Goal: Information Seeking & Learning: Learn about a topic

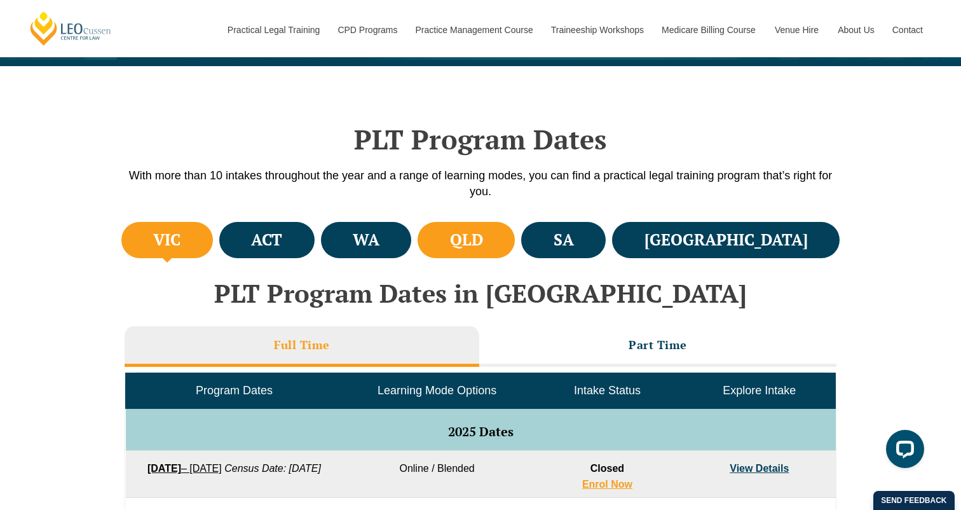
click at [515, 231] on li "QLD" at bounding box center [466, 240] width 97 height 36
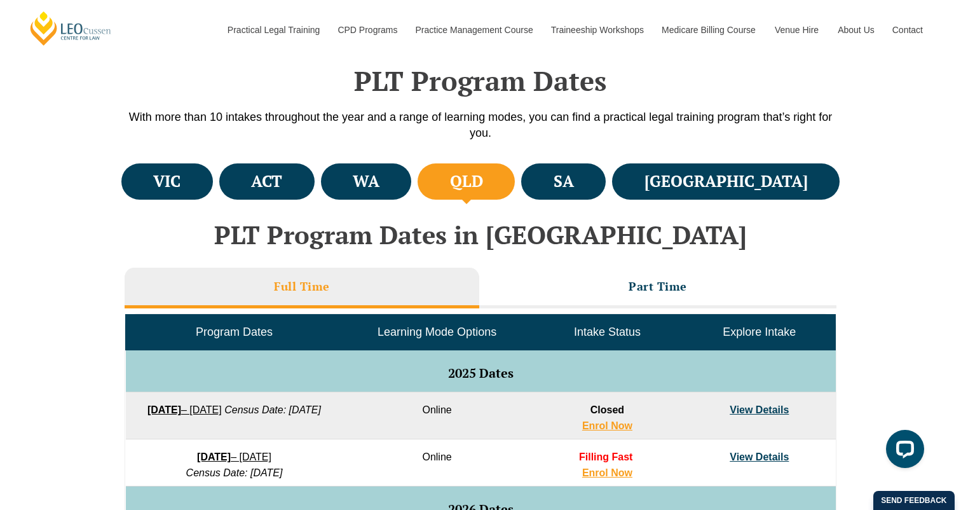
scroll to position [523, 0]
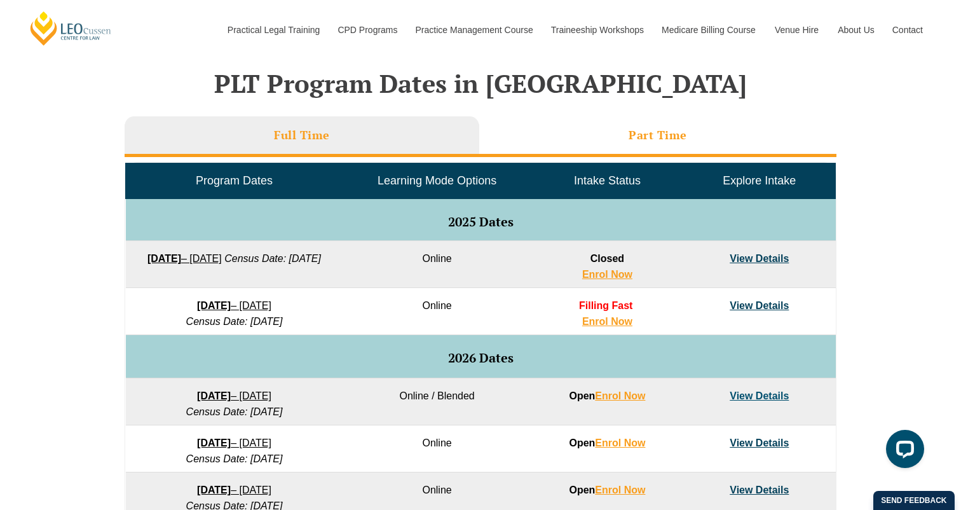
click at [607, 123] on li "Part Time" at bounding box center [657, 136] width 357 height 41
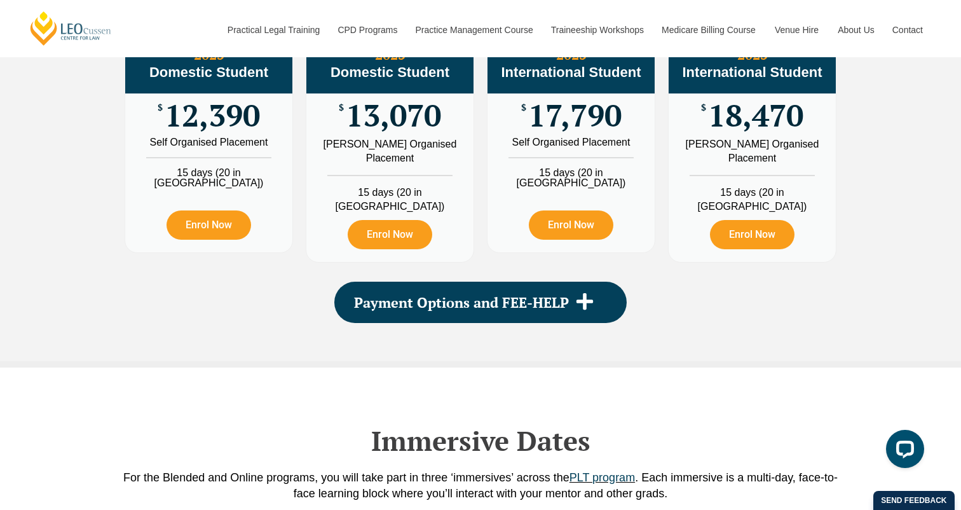
scroll to position [1463, 0]
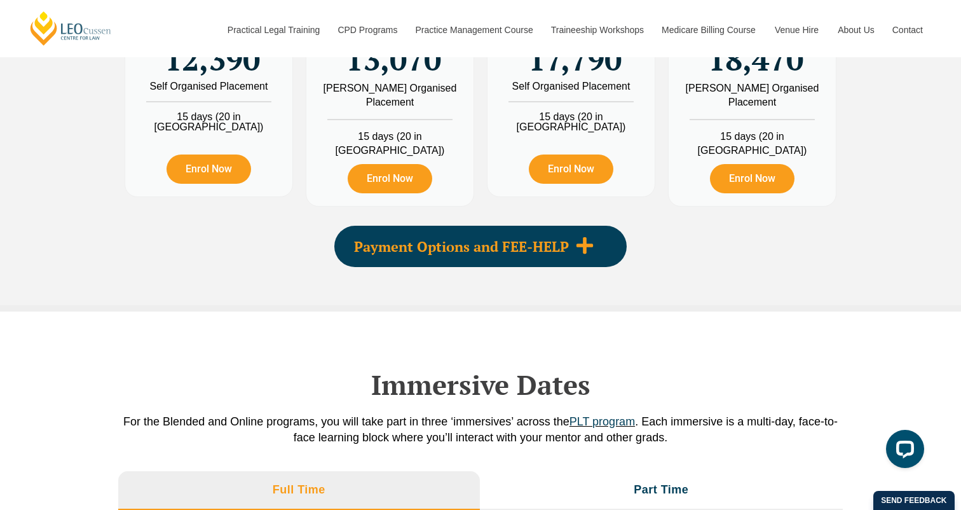
click at [519, 247] on div "Payment Options and FEE-HELP" at bounding box center [480, 246] width 292 height 41
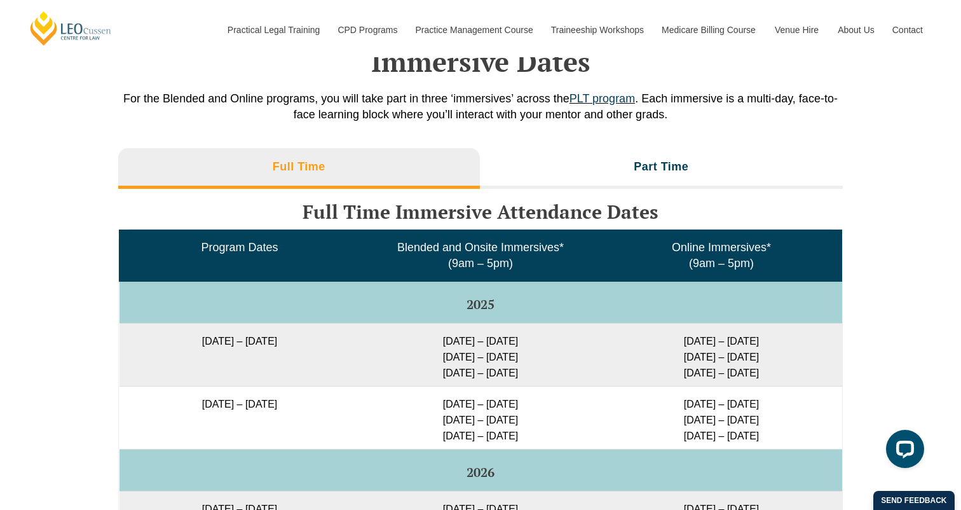
scroll to position [2023, 0]
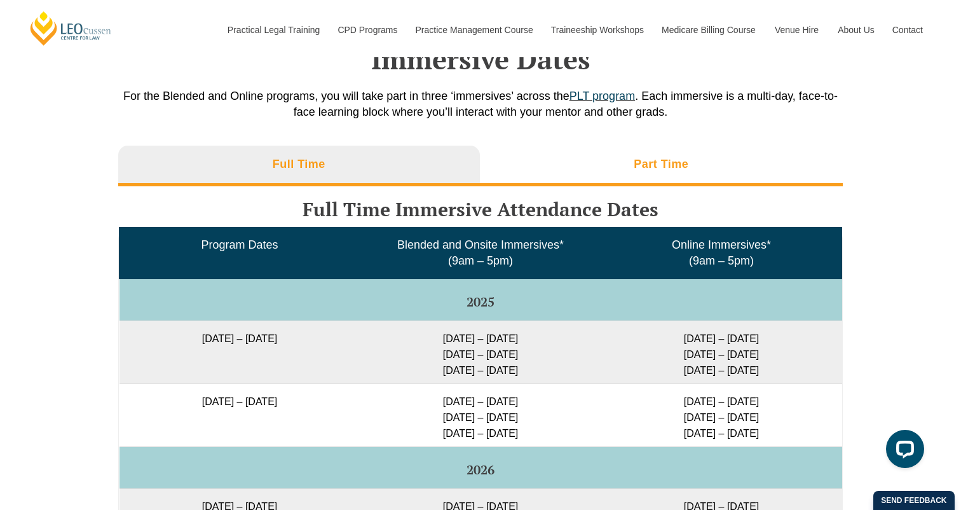
click at [537, 147] on li "Part Time" at bounding box center [662, 166] width 364 height 41
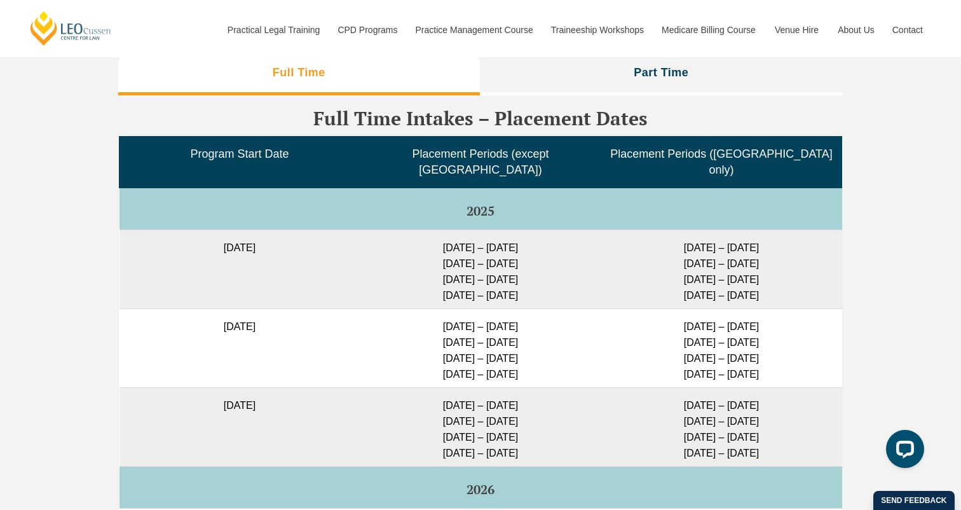
scroll to position [2981, 0]
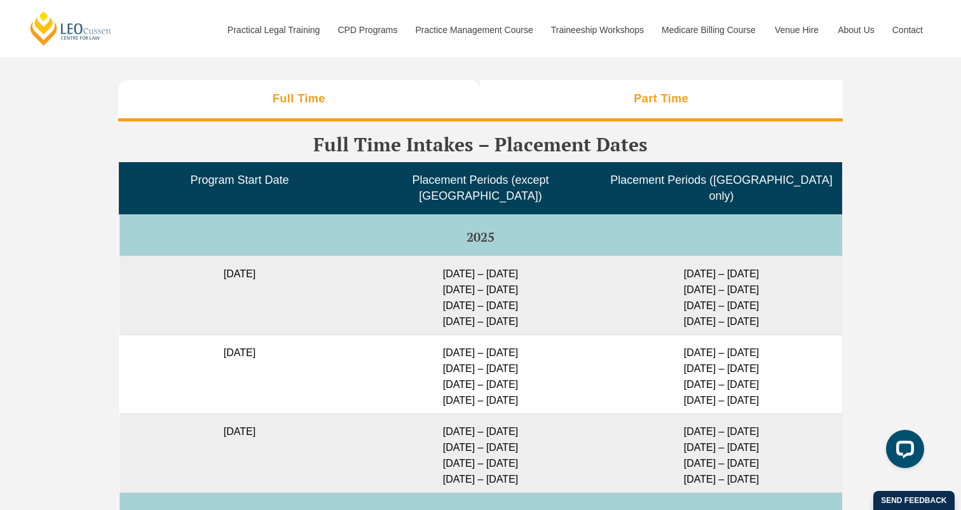
click at [651, 81] on li "Part Time" at bounding box center [662, 100] width 364 height 41
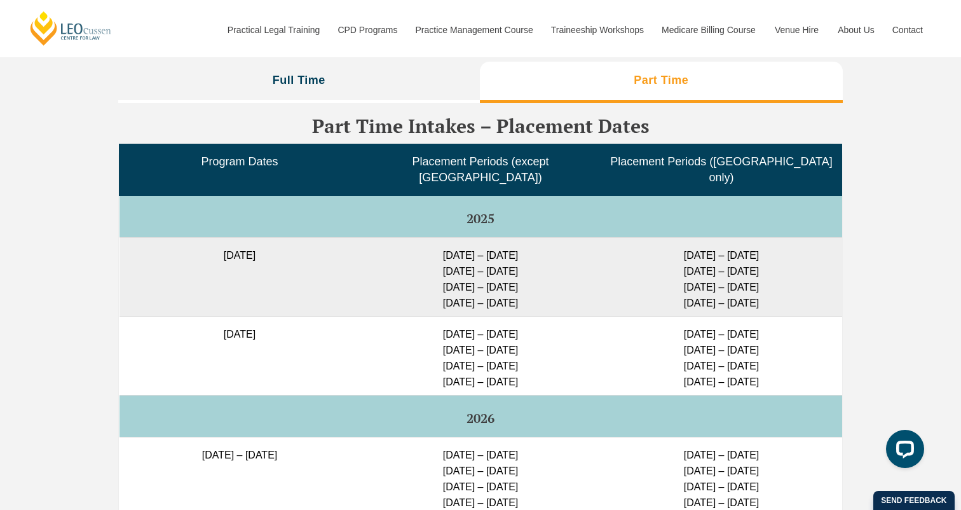
scroll to position [2996, 0]
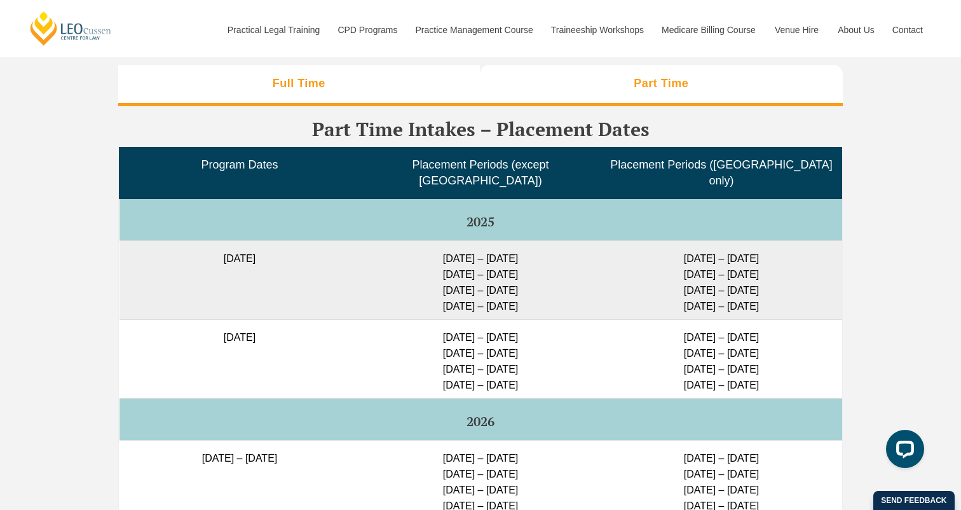
click at [324, 76] on h3 "Full Time" at bounding box center [299, 83] width 53 height 15
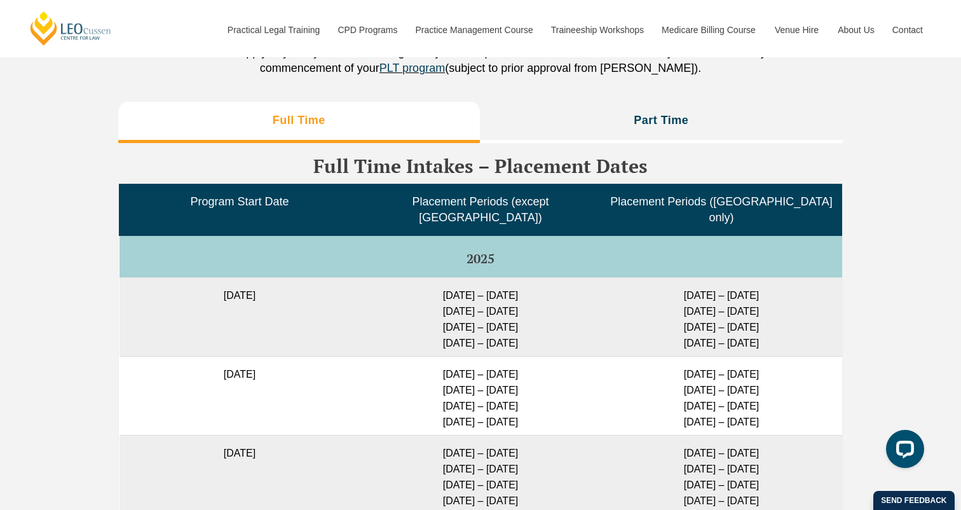
scroll to position [2692, 0]
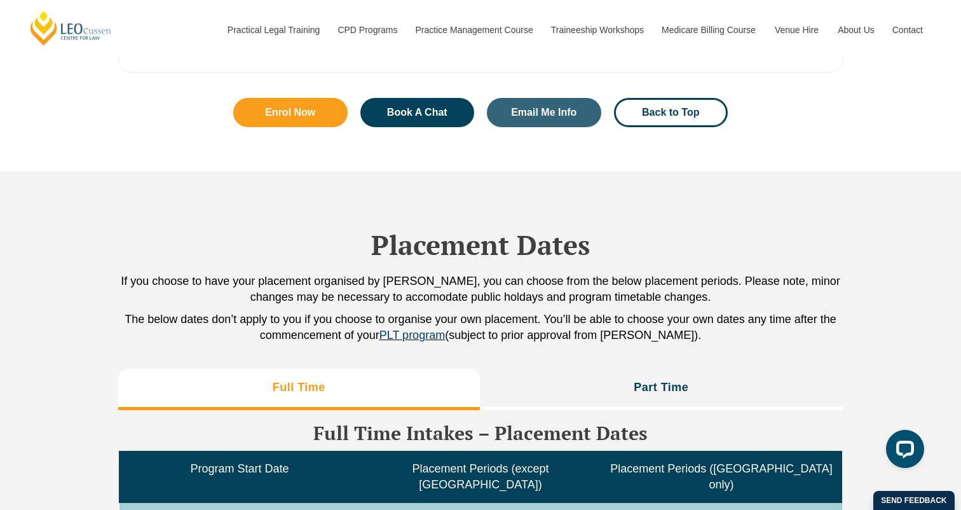
click at [333, 273] on p "If you choose to have your placement organised by Leo Cussen, you can choose fr…" at bounding box center [480, 289] width 725 height 32
click at [301, 273] on p "If you choose to have your placement organised by Leo Cussen, you can choose fr…" at bounding box center [480, 289] width 725 height 32
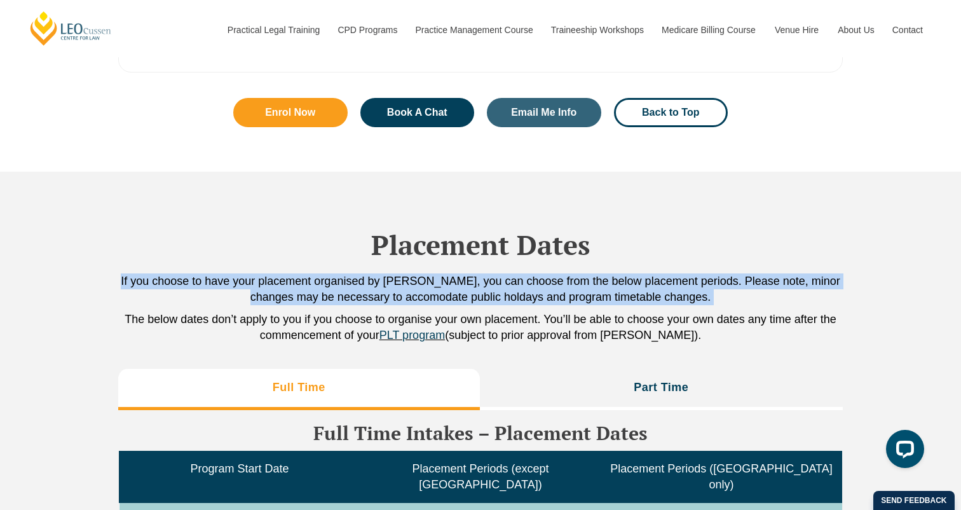
click at [301, 273] on p "If you choose to have your placement organised by Leo Cussen, you can choose fr…" at bounding box center [480, 289] width 725 height 32
click at [324, 273] on p "If you choose to have your placement organised by Leo Cussen, you can choose fr…" at bounding box center [480, 289] width 725 height 32
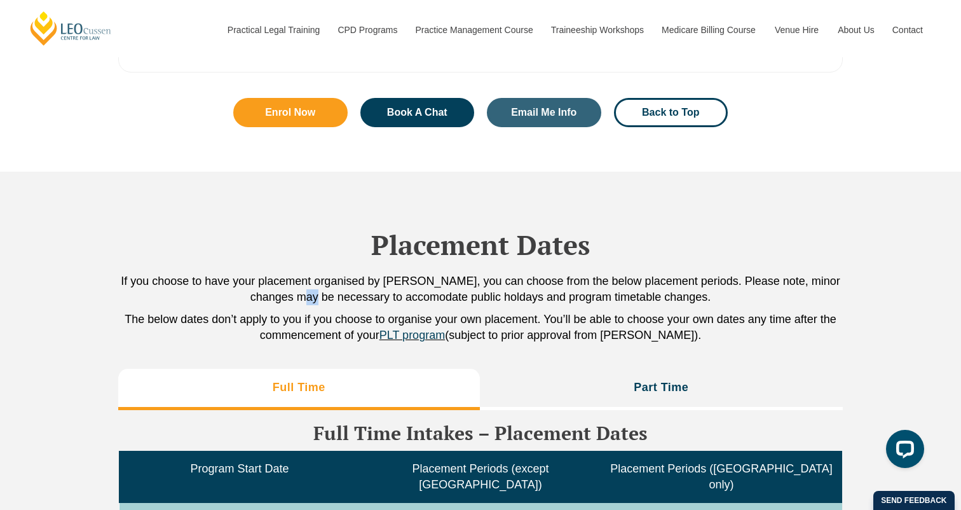
click at [324, 273] on p "If you choose to have your placement organised by Leo Cussen, you can choose fr…" at bounding box center [480, 289] width 725 height 32
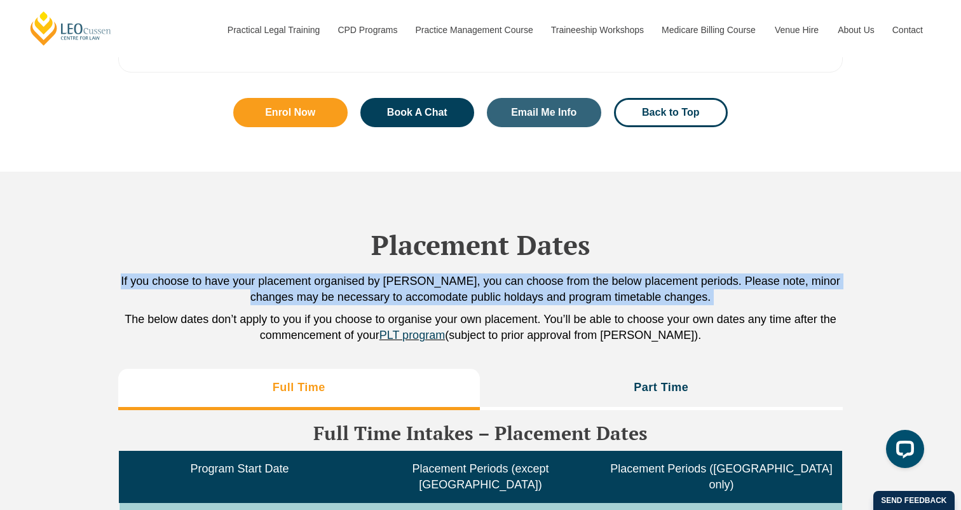
click at [324, 273] on p "If you choose to have your placement organised by Leo Cussen, you can choose fr…" at bounding box center [480, 289] width 725 height 32
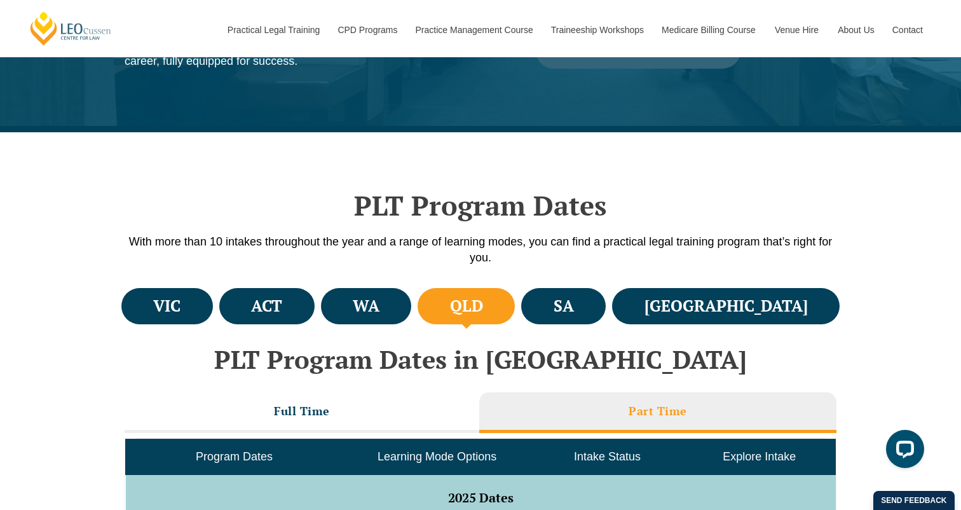
scroll to position [477, 0]
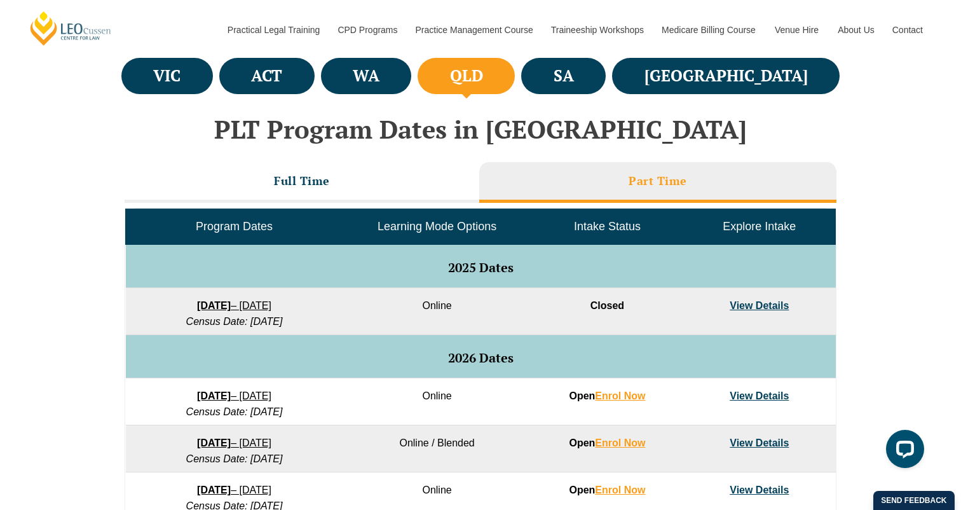
click at [320, 150] on div "PLT Program Dates in Queensland Full Time Part Time Program Dates Learning Mode…" at bounding box center [480, 369] width 725 height 535
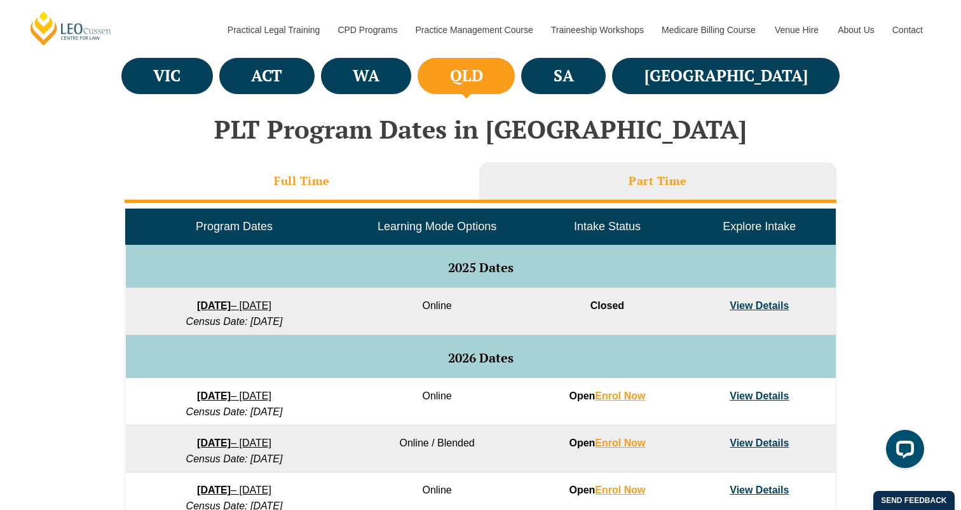
click at [318, 167] on li "Full Time" at bounding box center [302, 182] width 355 height 41
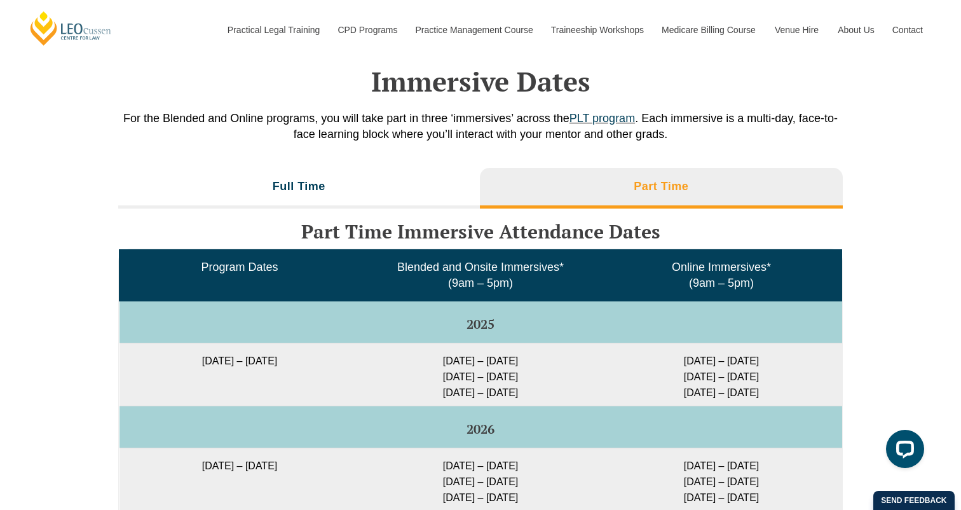
scroll to position [2238, 0]
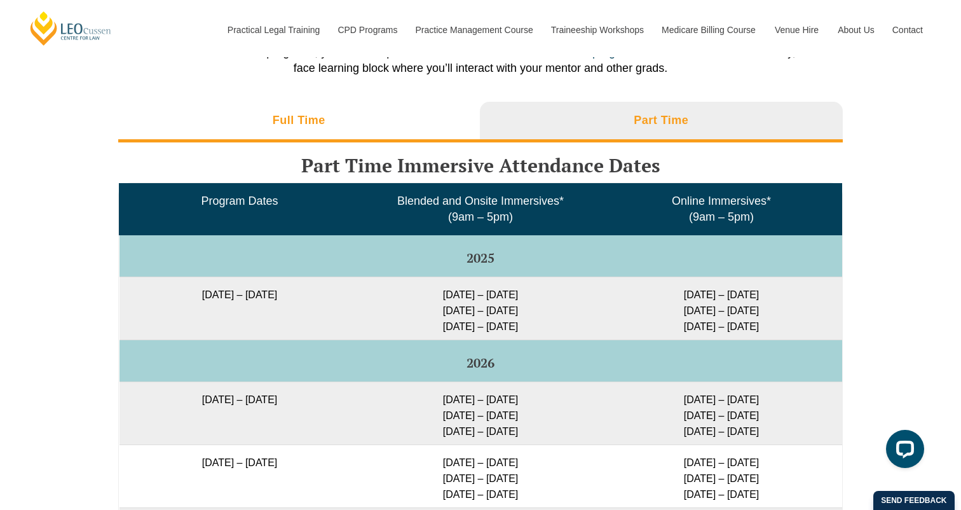
click at [268, 102] on li "Full Time" at bounding box center [299, 122] width 362 height 41
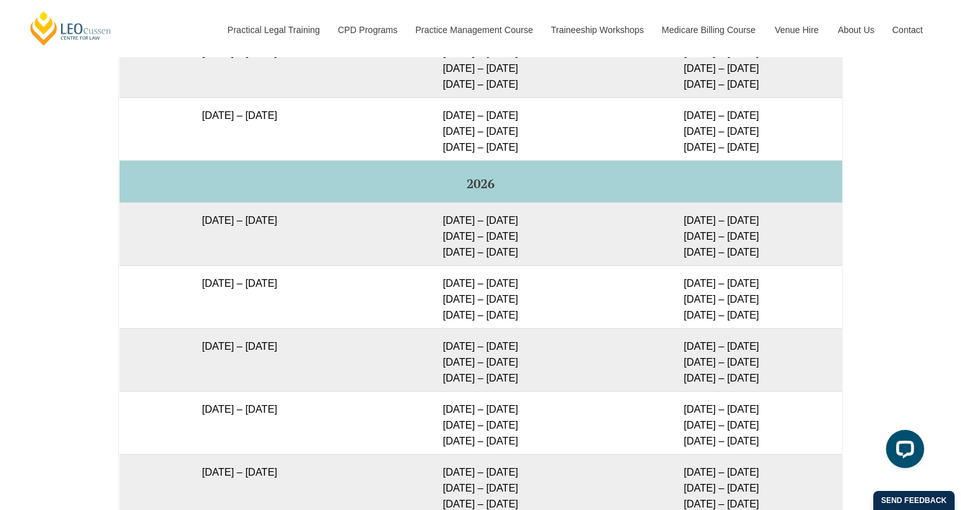
scroll to position [2502, 0]
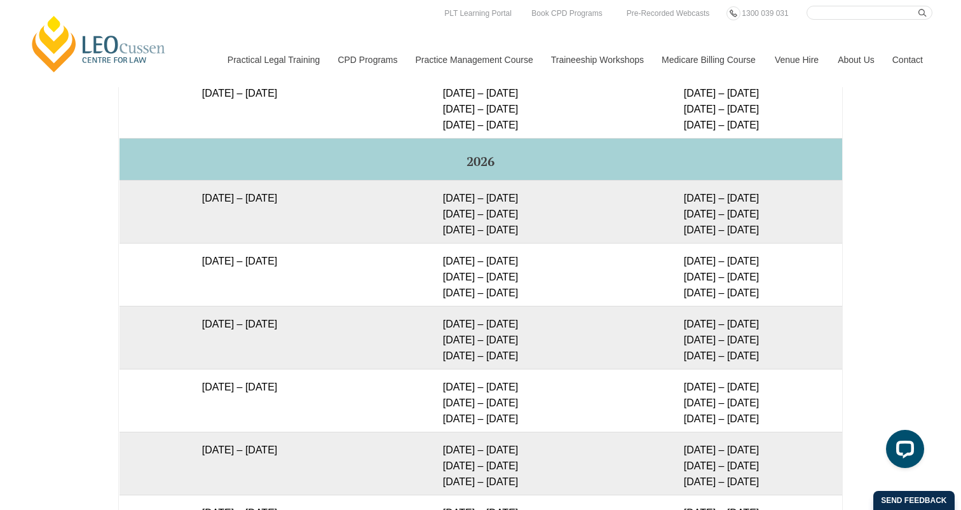
drag, startPoint x: 434, startPoint y: 279, endPoint x: 521, endPoint y: 284, distance: 86.6
click at [521, 284] on td "23 – 26 Feb 2026 5 – 7 May 2026 23 – 25 Jun 2026" at bounding box center [480, 274] width 241 height 63
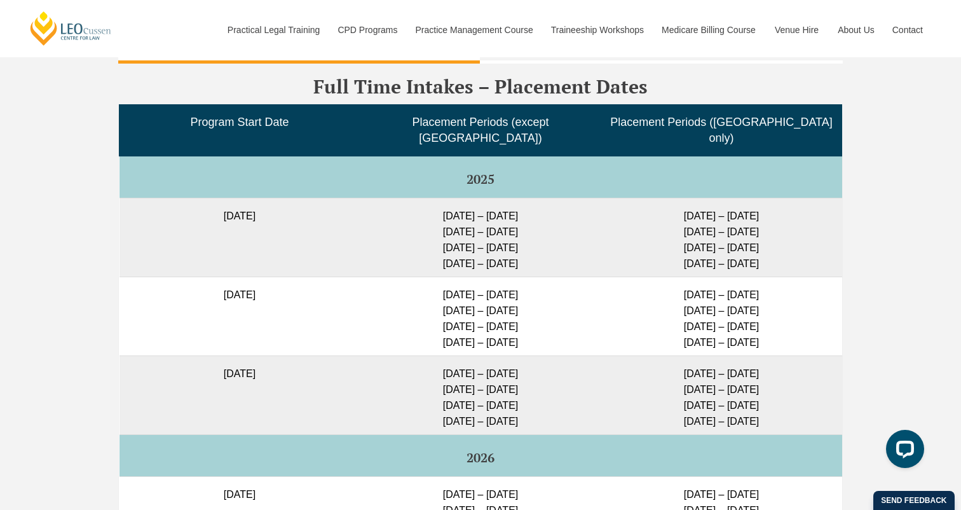
scroll to position [3596, 0]
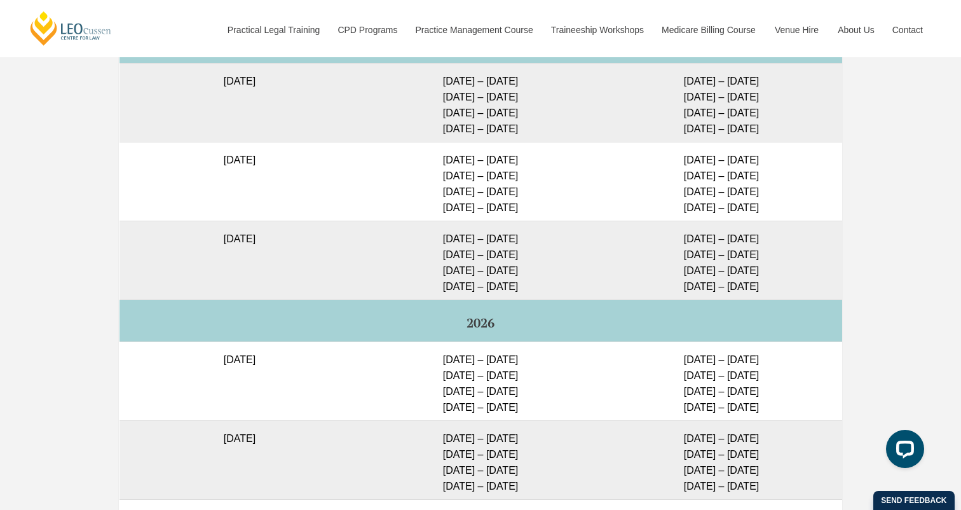
drag, startPoint x: 432, startPoint y: 409, endPoint x: 525, endPoint y: 411, distance: 93.5
click at [525, 420] on td "6 July – 24 July 2026 24 Aug – 11 Sep 2026 9 – 27 Nov 2026 1 – 19 Feb 2027" at bounding box center [480, 459] width 241 height 79
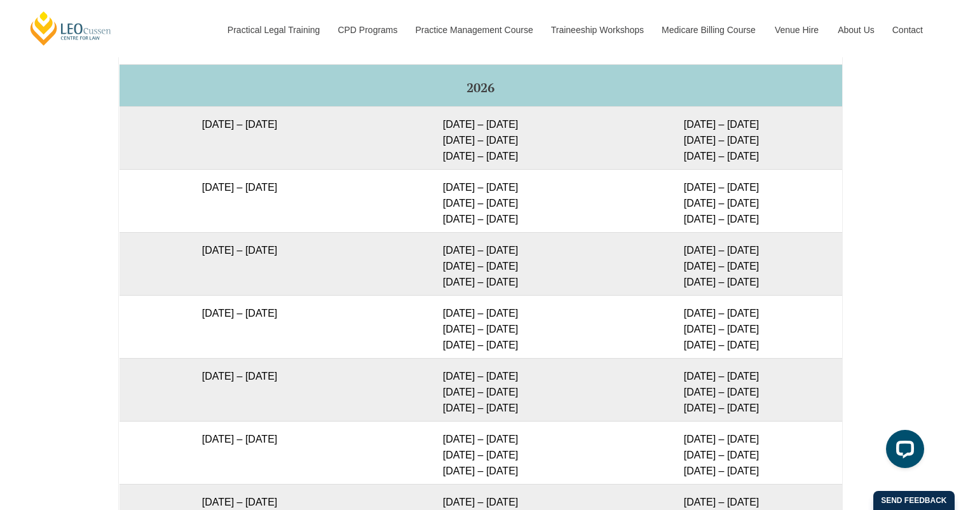
scroll to position [2574, 0]
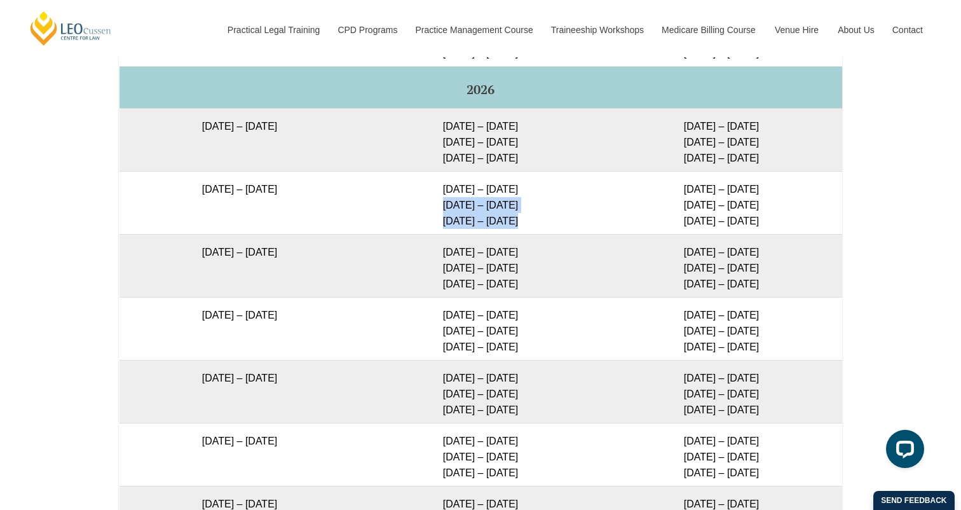
drag, startPoint x: 516, startPoint y: 209, endPoint x: 441, endPoint y: 198, distance: 75.7
click at [441, 198] on td "23 – 26 Feb 2026 5 – 7 May 2026 23 – 25 Jun 2026" at bounding box center [480, 202] width 241 height 63
click at [453, 203] on td "23 – 26 Feb 2026 5 – 7 May 2026 23 – 25 Jun 2026" at bounding box center [480, 202] width 241 height 63
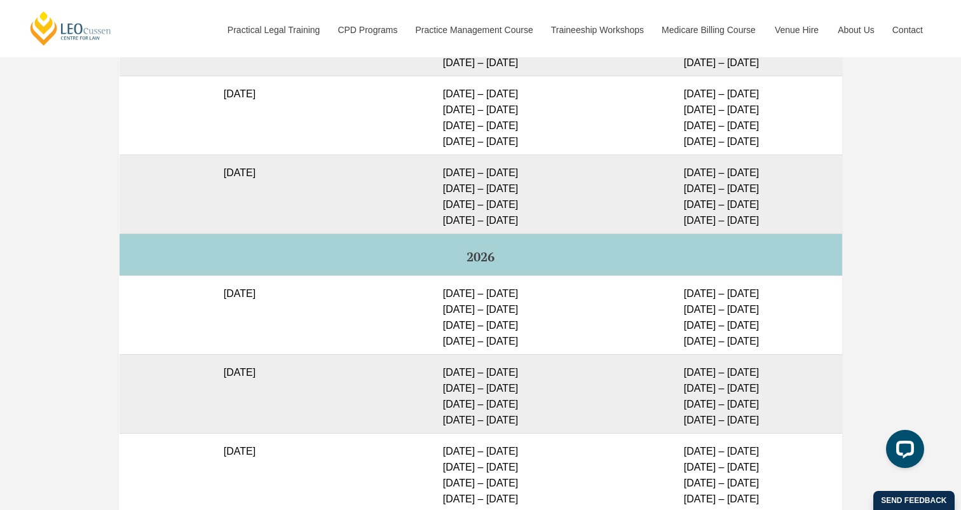
scroll to position [3664, 0]
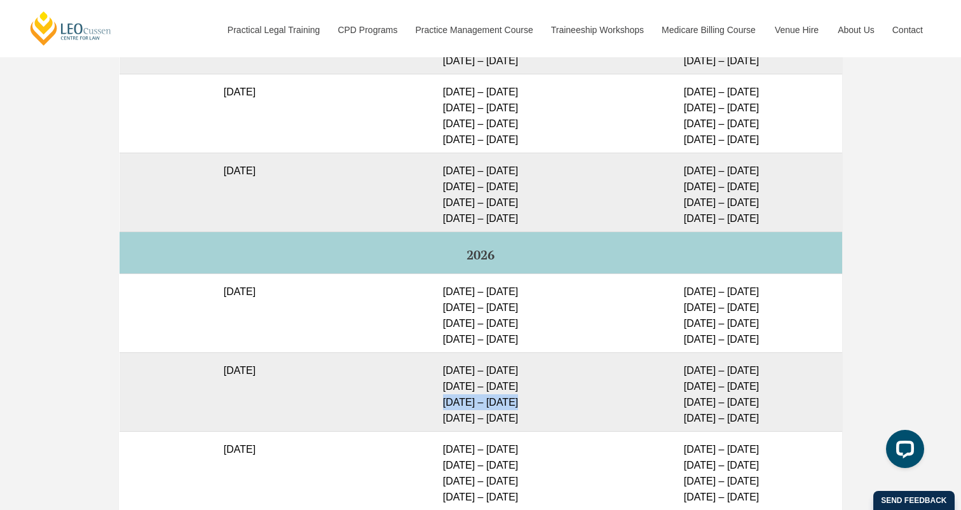
drag, startPoint x: 441, startPoint y: 374, endPoint x: 516, endPoint y: 380, distance: 75.8
click at [516, 380] on td "6 July – 24 July 2026 24 Aug – 11 Sep 2026 9 – 27 Nov 2026 1 – 19 Feb 2027" at bounding box center [480, 391] width 241 height 79
click at [514, 373] on td "6 July – 24 July 2026 24 Aug – 11 Sep 2026 9 – 27 Nov 2026 1 – 19 Feb 2027" at bounding box center [480, 391] width 241 height 79
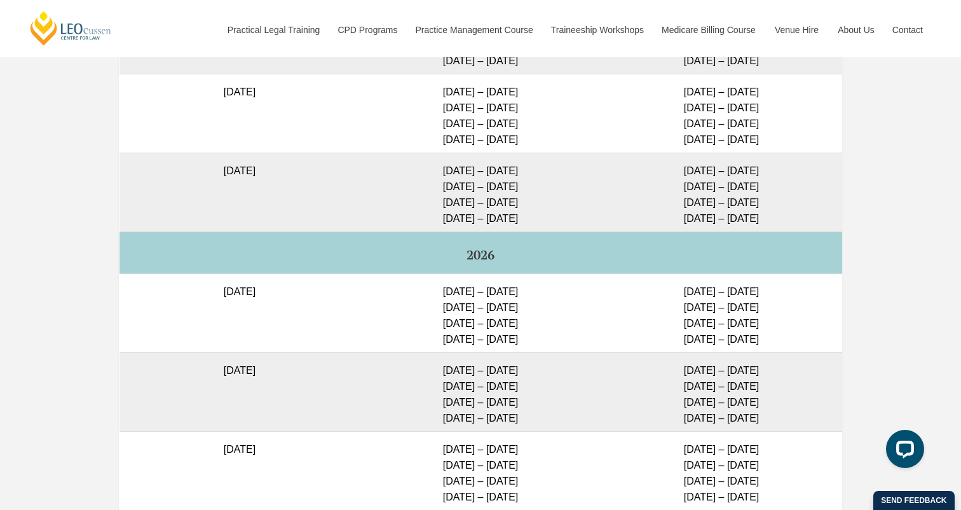
click at [492, 352] on td "6 July – 24 July 2026 24 Aug – 11 Sep 2026 9 – 27 Nov 2026 1 – 19 Feb 2027" at bounding box center [480, 391] width 241 height 79
click at [491, 352] on td "6 July – 24 July 2026 24 Aug – 11 Sep 2026 9 – 27 Nov 2026 1 – 19 Feb 2027" at bounding box center [480, 391] width 241 height 79
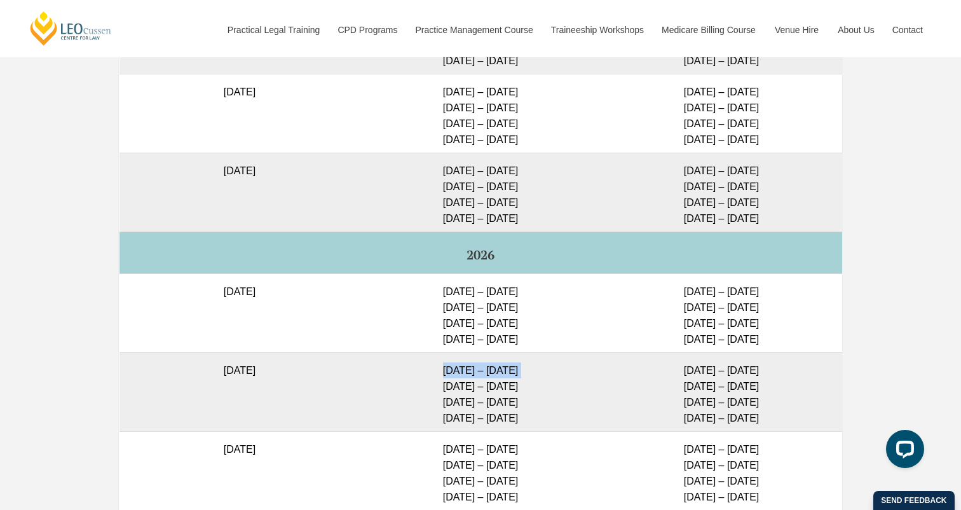
click at [491, 352] on td "6 July – 24 July 2026 24 Aug – 11 Sep 2026 9 – 27 Nov 2026 1 – 19 Feb 2027" at bounding box center [480, 391] width 241 height 79
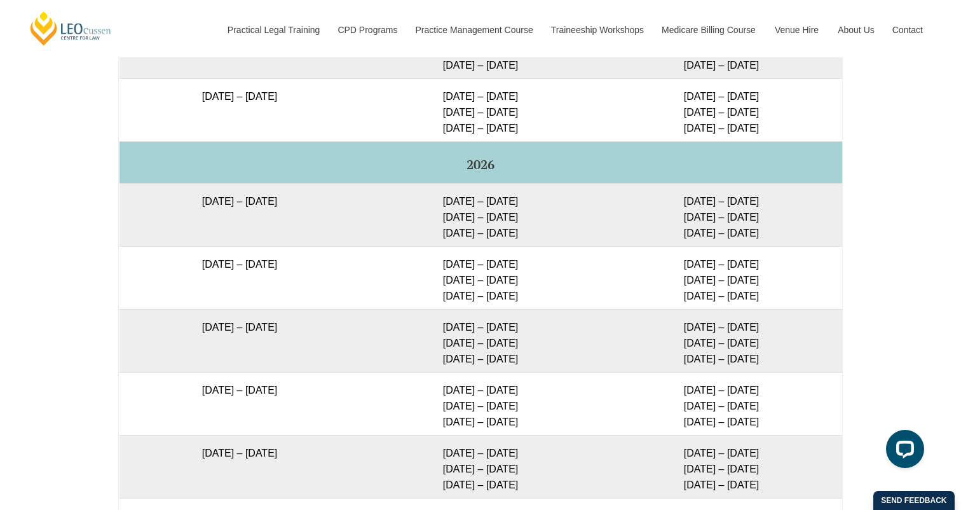
scroll to position [2515, 0]
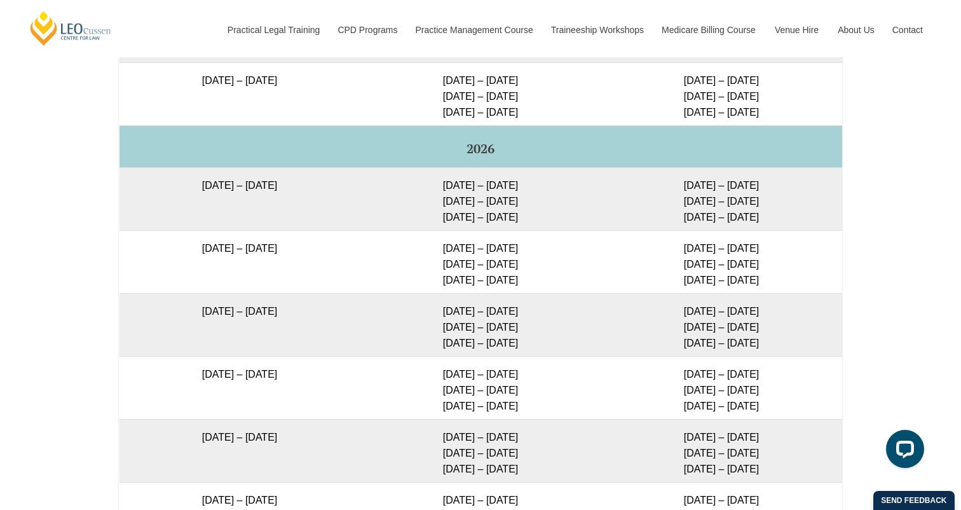
drag, startPoint x: 442, startPoint y: 267, endPoint x: 531, endPoint y: 267, distance: 89.0
click at [531, 267] on td "23 – 26 Feb 2026 5 – 7 May 2026 23 – 25 Jun 2026" at bounding box center [480, 261] width 241 height 63
drag, startPoint x: 443, startPoint y: 250, endPoint x: 521, endPoint y: 251, distance: 77.6
click at [521, 251] on td "23 – 26 Feb 2026 5 – 7 May 2026 23 – 25 Jun 2026" at bounding box center [480, 261] width 241 height 63
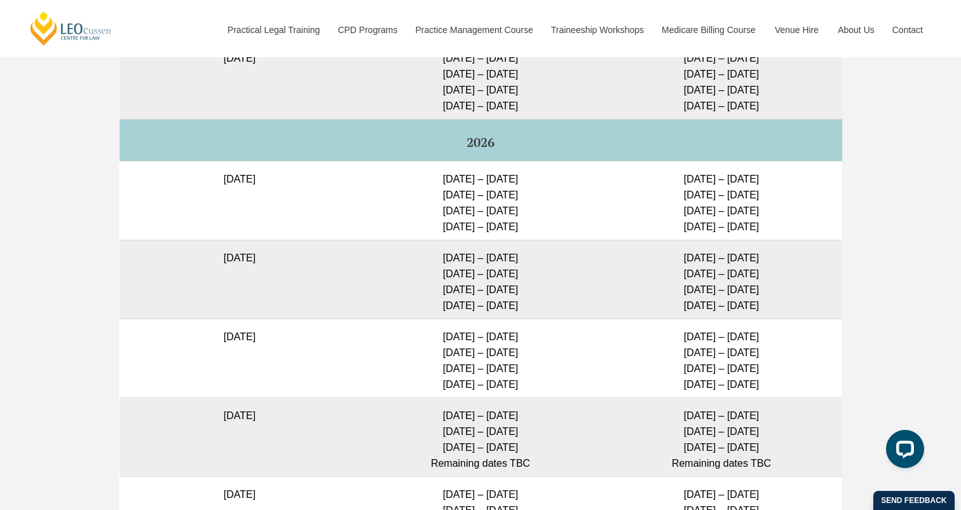
scroll to position [3778, 0]
drag, startPoint x: 437, startPoint y: 276, endPoint x: 509, endPoint y: 277, distance: 72.5
click at [509, 277] on td "6 July – 24 July 2026 24 Aug – 11 Sep 2026 9 – 27 Nov 2026 1 – 19 Feb 2027" at bounding box center [480, 277] width 241 height 79
click at [442, 264] on td "6 July – 24 July 2026 24 Aug – 11 Sep 2026 9 – 27 Nov 2026 1 – 19 Feb 2027" at bounding box center [480, 277] width 241 height 79
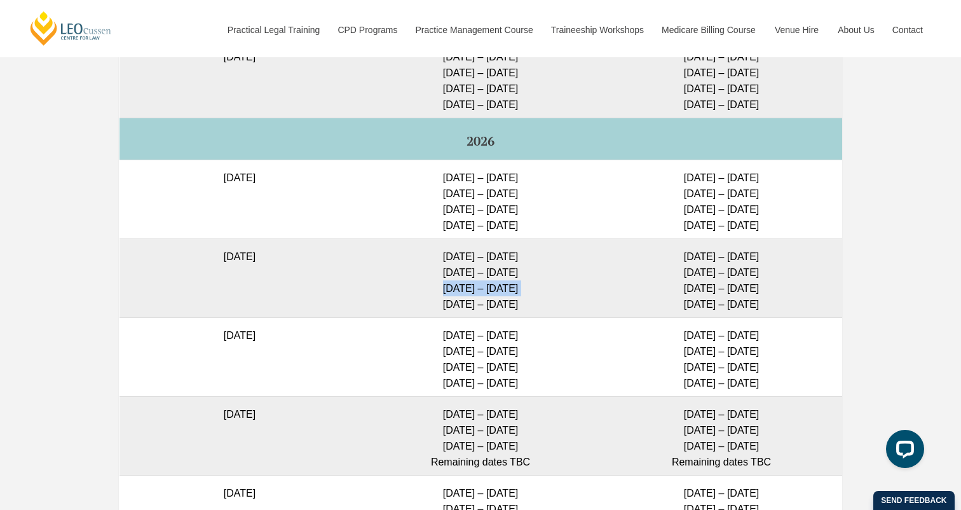
click at [442, 264] on td "6 July – 24 July 2026 24 Aug – 11 Sep 2026 9 – 27 Nov 2026 1 – 19 Feb 2027" at bounding box center [480, 277] width 241 height 79
click at [463, 264] on td "6 July – 24 July 2026 24 Aug – 11 Sep 2026 9 – 27 Nov 2026 1 – 19 Feb 2027" at bounding box center [480, 277] width 241 height 79
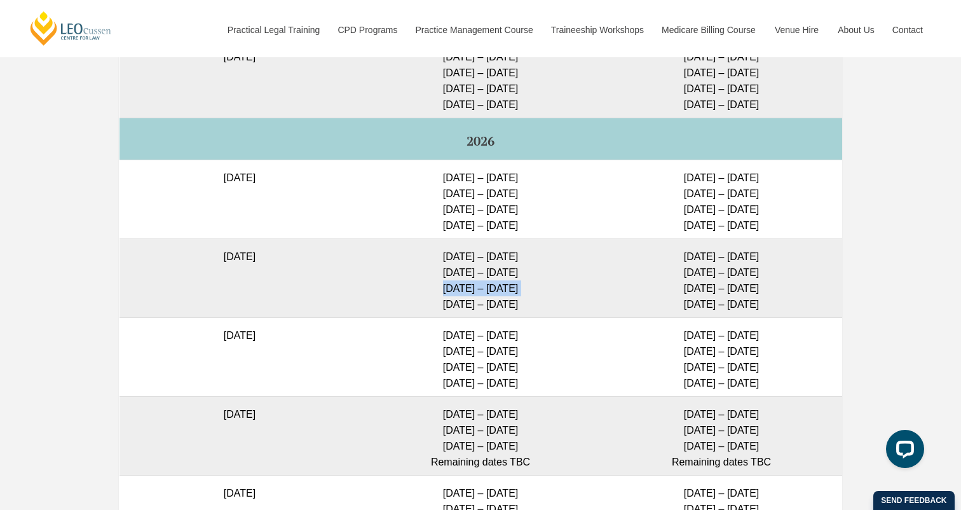
click at [463, 264] on td "6 July – 24 July 2026 24 Aug – 11 Sep 2026 9 – 27 Nov 2026 1 – 19 Feb 2027" at bounding box center [480, 277] width 241 height 79
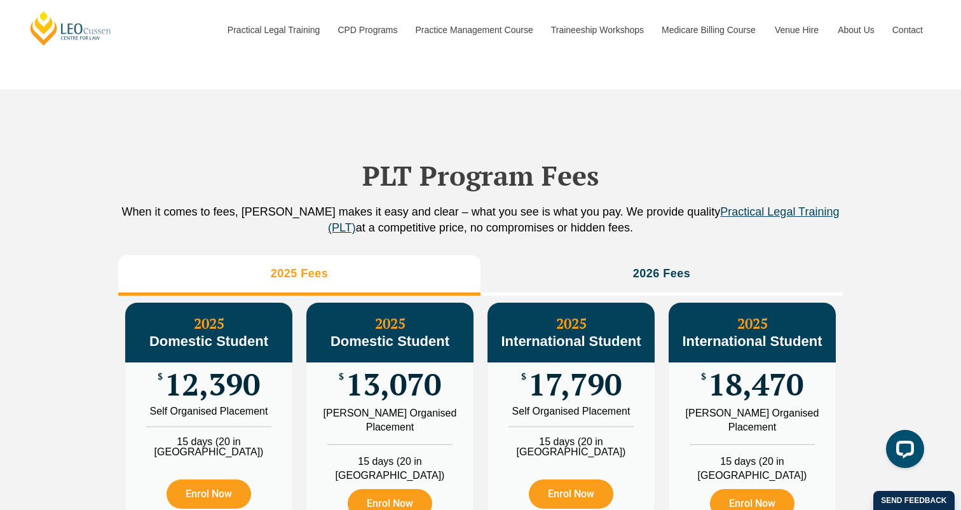
scroll to position [1515, 0]
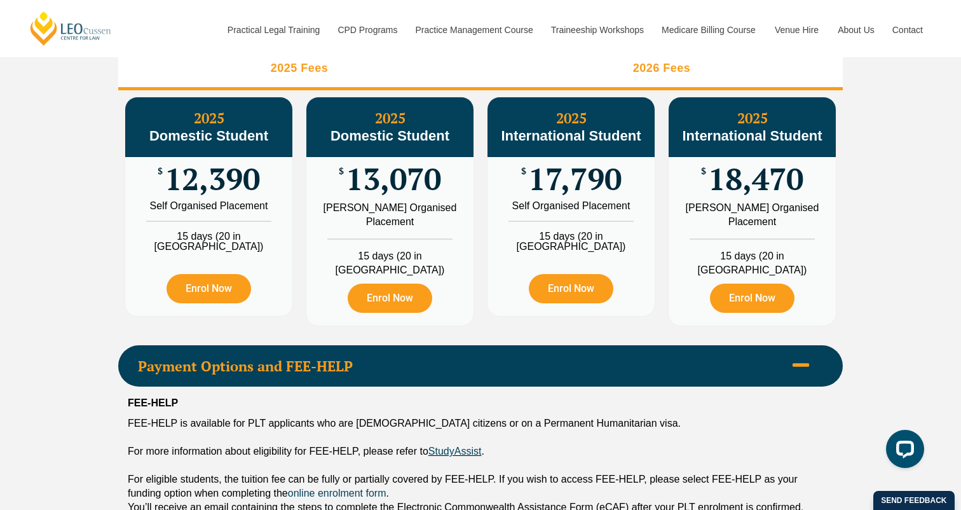
click at [548, 85] on li "2026 Fees" at bounding box center [662, 70] width 362 height 41
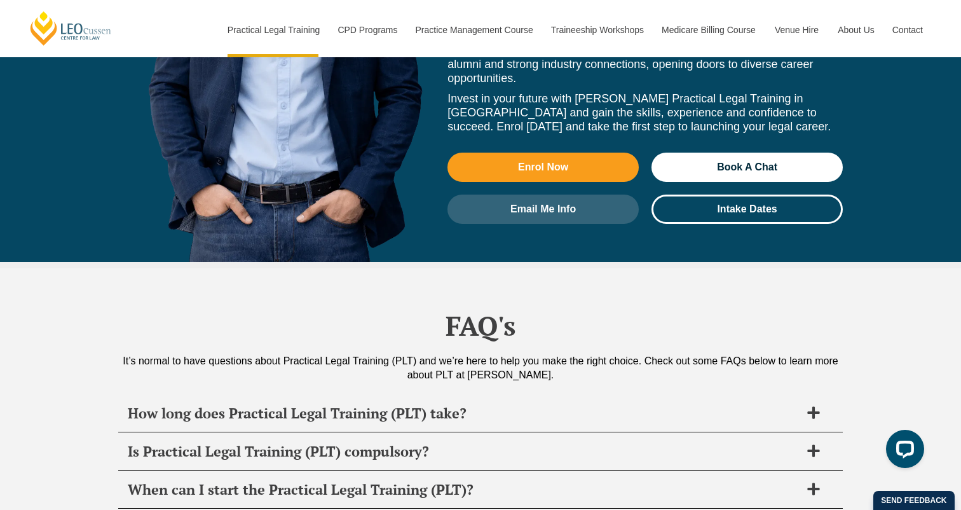
scroll to position [6077, 0]
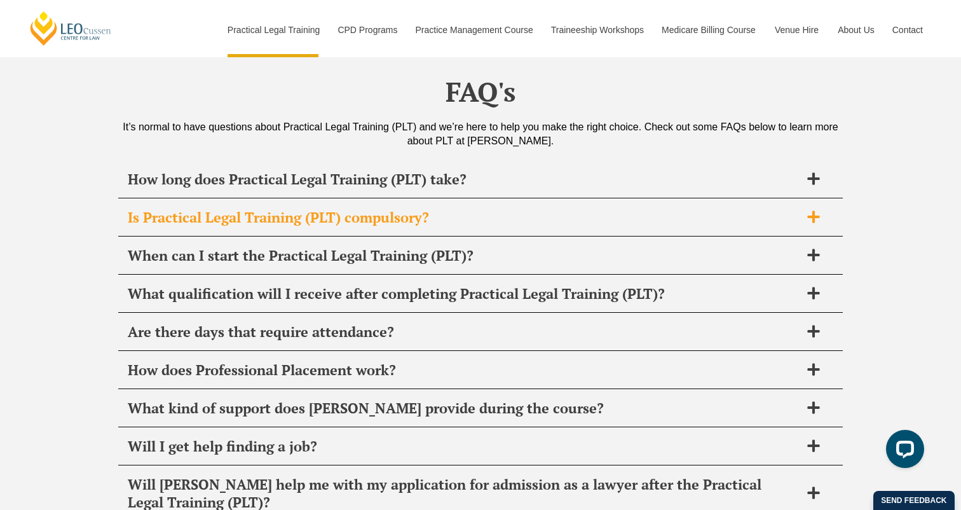
click at [513, 209] on h2 "Is Practical Legal Training (PLT) compulsory?" at bounding box center [464, 218] width 673 height 18
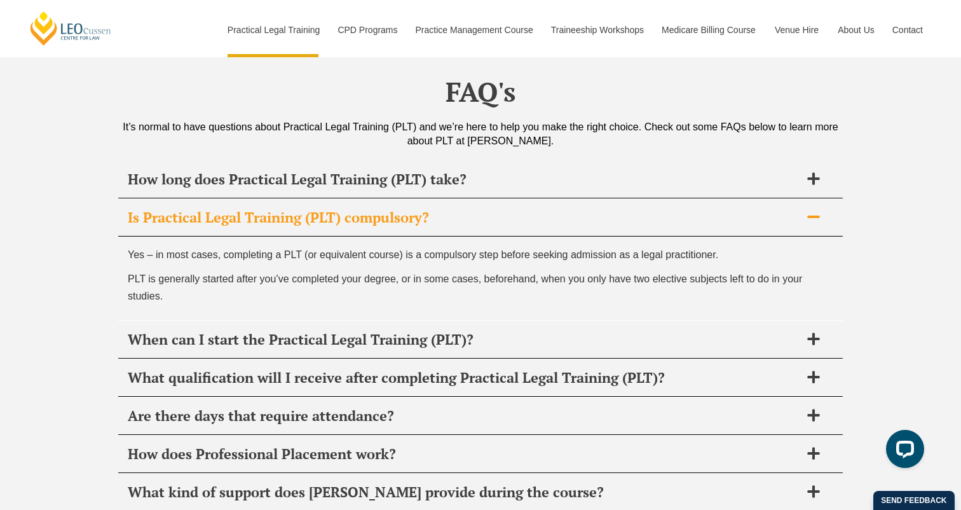
click at [513, 209] on h2 "Is Practical Legal Training (PLT) compulsory?" at bounding box center [464, 218] width 673 height 18
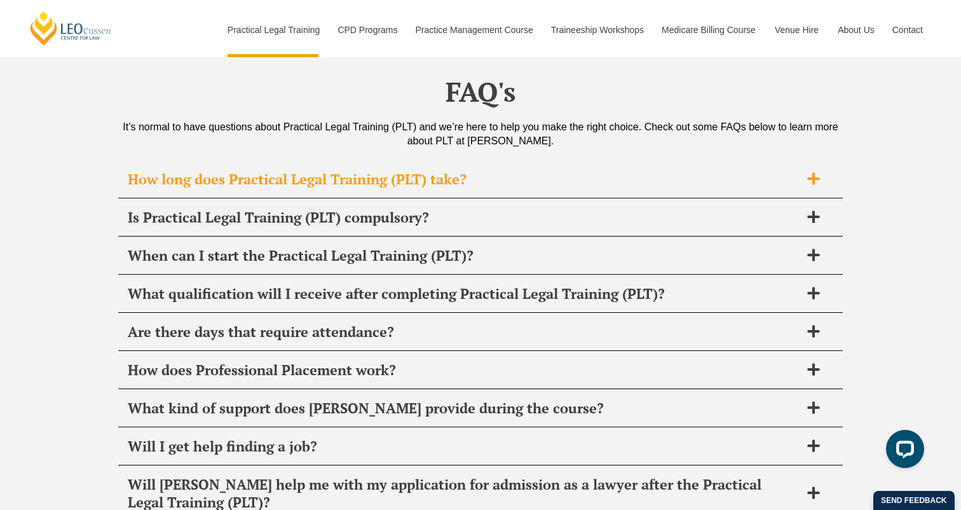
click at [502, 170] on h2 "How long does Practical Legal Training (PLT) take?" at bounding box center [464, 179] width 673 height 18
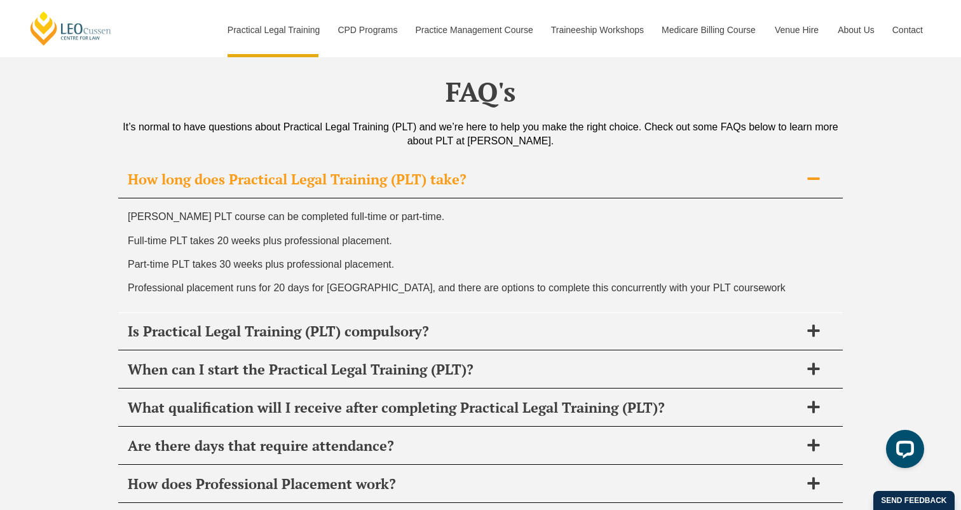
click at [502, 170] on h2 "How long does Practical Legal Training (PLT) take?" at bounding box center [464, 179] width 673 height 18
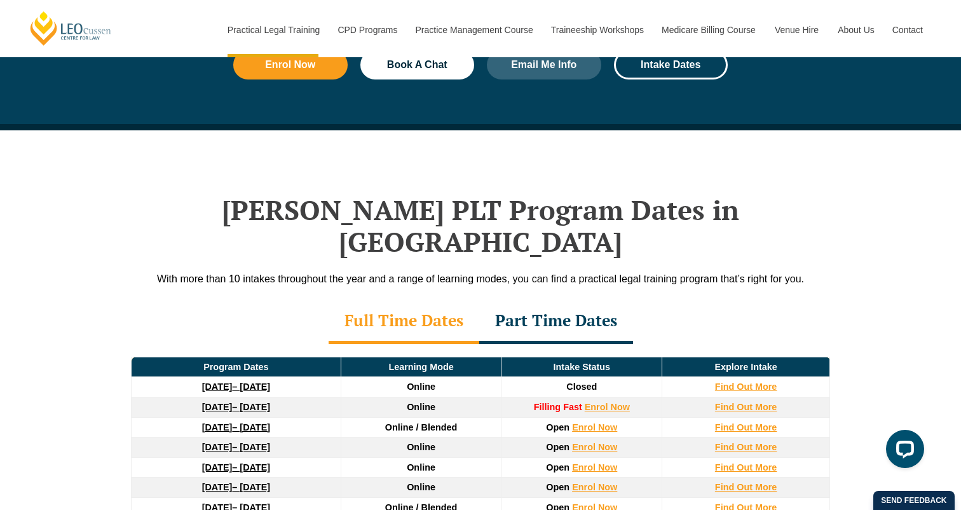
scroll to position [1556, 0]
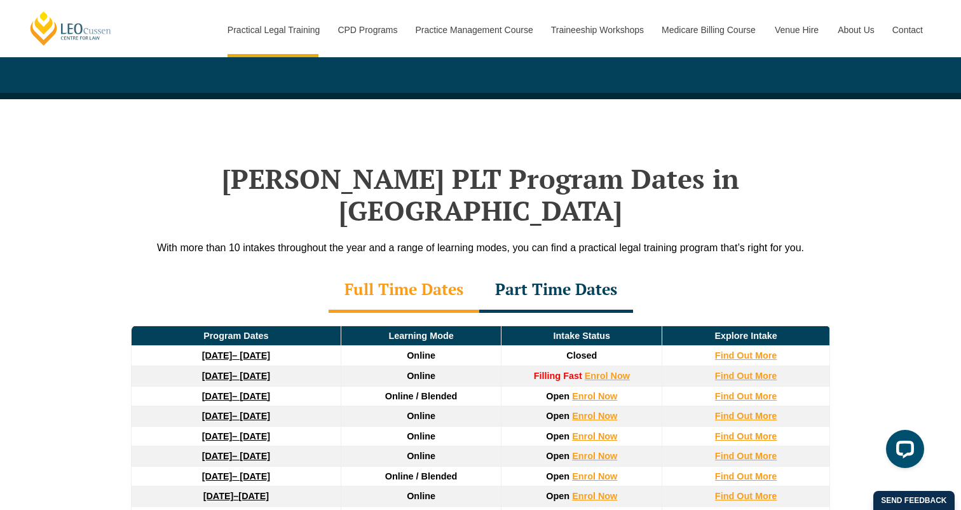
click at [539, 268] on div "Part Time Dates" at bounding box center [556, 290] width 154 height 44
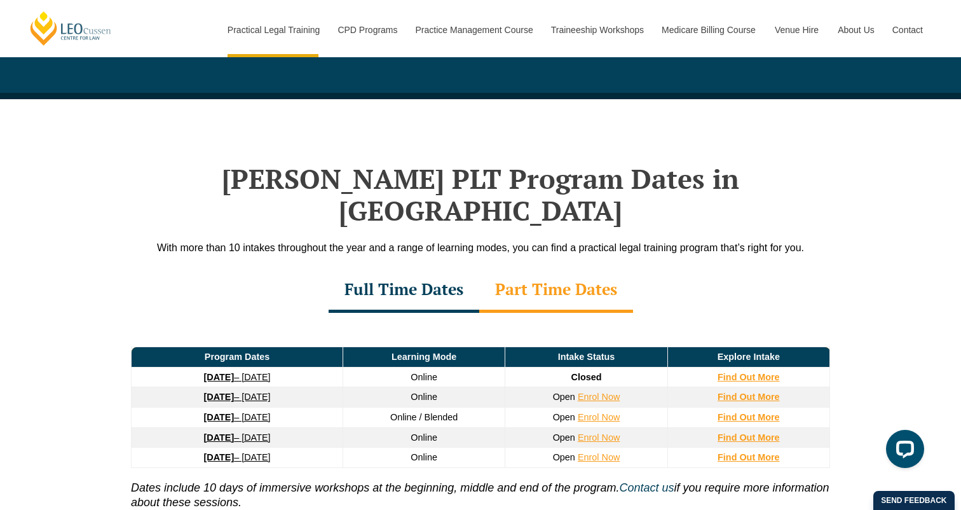
click at [468, 268] on div "Full Time Dates" at bounding box center [404, 290] width 151 height 44
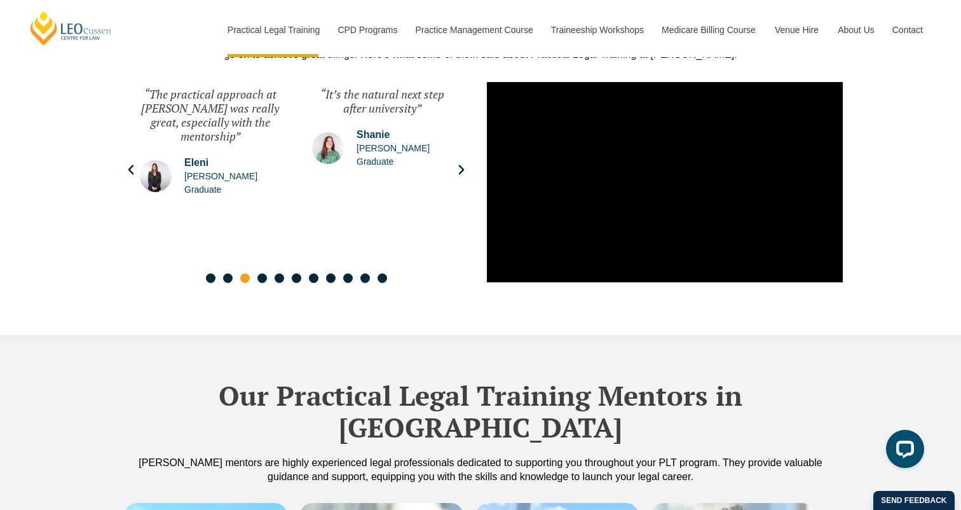
scroll to position [3185, 0]
